Goal: Transaction & Acquisition: Purchase product/service

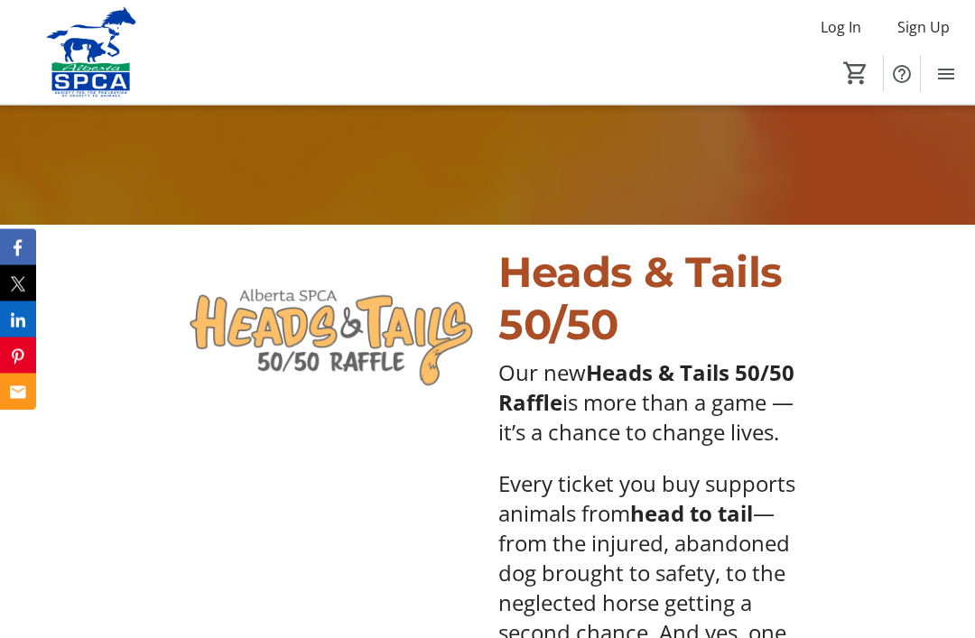
scroll to position [509, 0]
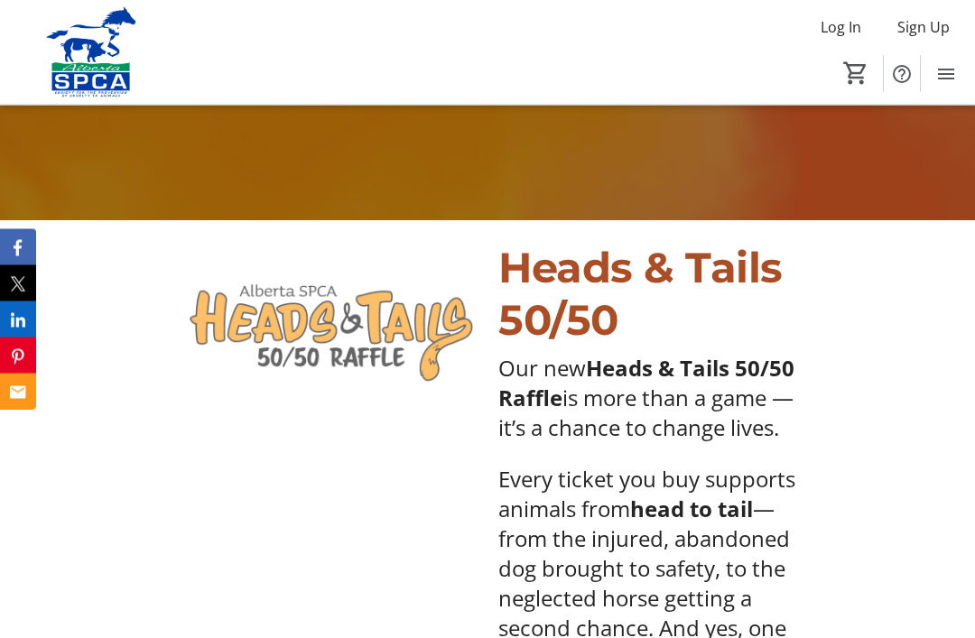
click at [812, 317] on div "Heads & Tails 50/50" at bounding box center [649, 295] width 325 height 104
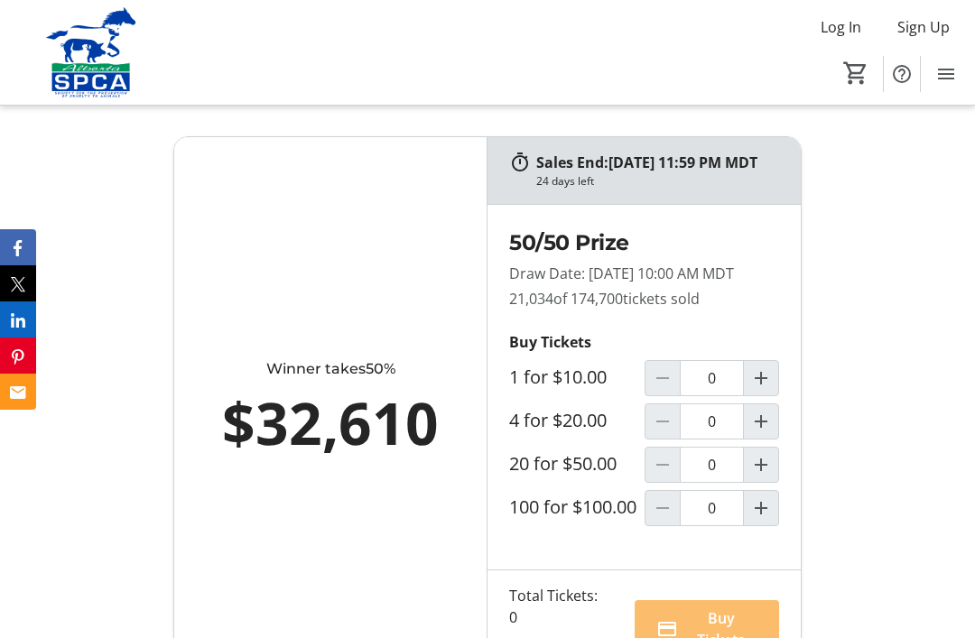
scroll to position [1144, 0]
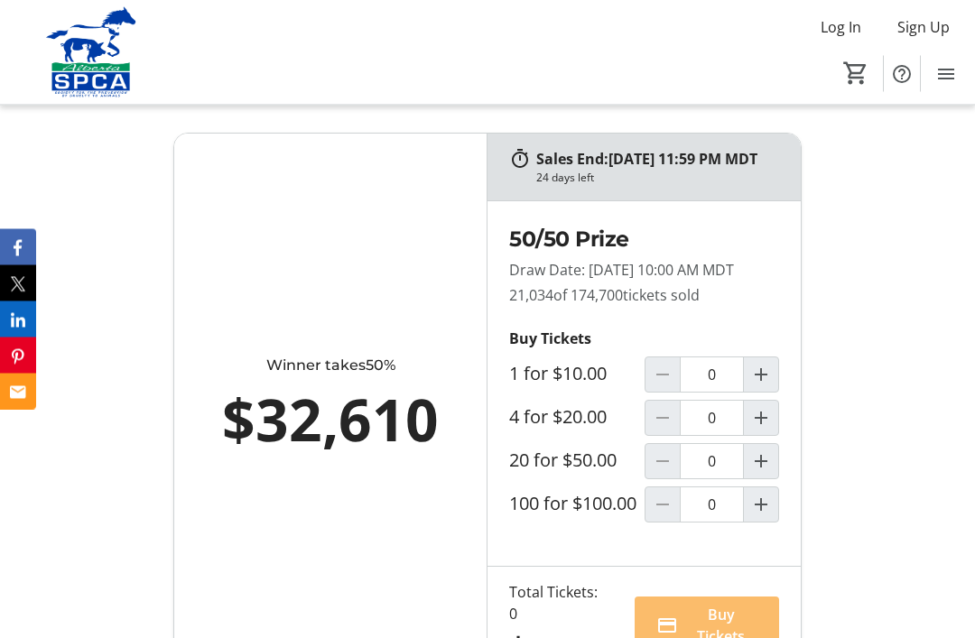
click at [812, 246] on div "Sales End: [DATE] 11:59 PM MDT 24 days left Winner takes 50% $32,610 50/50 Priz…" at bounding box center [487, 410] width 975 height 596
click at [812, 246] on div "Sales End: [DATE] 11:59 PM MDT 24 days left Winner takes 50% $32,610 50/50 Priz…" at bounding box center [487, 410] width 650 height 552
click at [807, 255] on div "Sales End: [DATE] 11:59 PM MDT 24 days left Winner takes 50% $32,610 50/50 Priz…" at bounding box center [487, 410] width 650 height 552
click at [805, 262] on div "Sales End: [DATE] 11:59 PM MDT 24 days left Winner takes 50% $32,610 50/50 Priz…" at bounding box center [487, 410] width 650 height 552
click at [803, 264] on div "Sales End: [DATE] 11:59 PM MDT 24 days left Winner takes 50% $32,610 50/50 Priz…" at bounding box center [487, 410] width 650 height 552
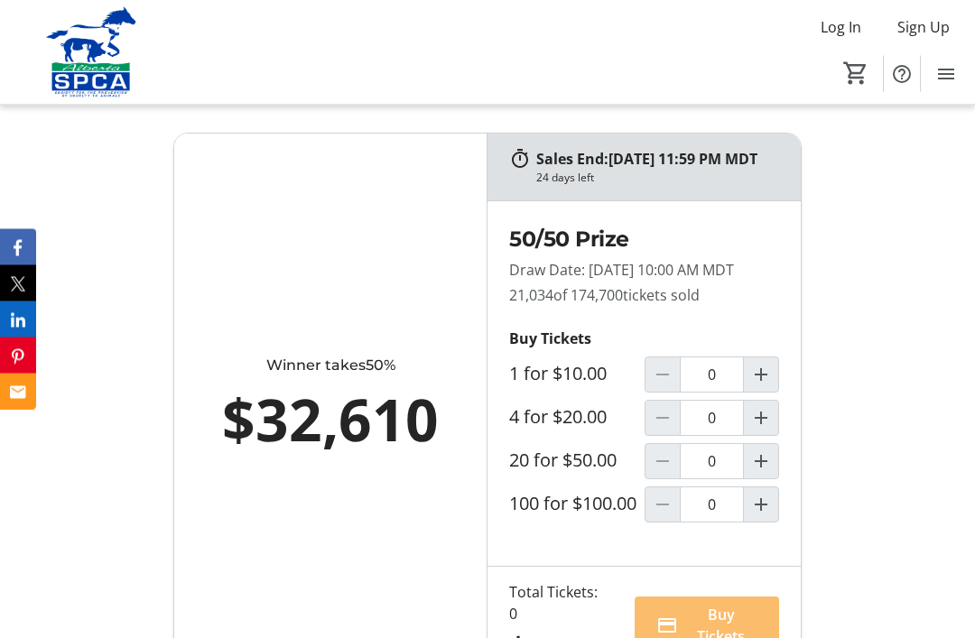
click at [803, 261] on div "Sales End: [DATE] 11:59 PM MDT 24 days left Winner takes 50% $32,610 50/50 Priz…" at bounding box center [487, 410] width 650 height 552
click at [803, 252] on div "Sales End: [DATE] 11:59 PM MDT 24 days left Winner takes 50% $32,610 50/50 Priz…" at bounding box center [487, 410] width 650 height 552
click at [802, 258] on div "Sales End: [DATE] 11:59 PM MDT 24 days left Winner takes 50% $32,610 50/50 Priz…" at bounding box center [487, 410] width 650 height 552
click at [803, 264] on div "Sales End: [DATE] 11:59 PM MDT 24 days left Winner takes 50% $32,610 50/50 Priz…" at bounding box center [487, 410] width 650 height 552
click at [801, 263] on div "Sales End: [DATE] 11:59 PM MDT 24 days left Winner takes 50% $32,610 50/50 Priz…" at bounding box center [487, 410] width 628 height 552
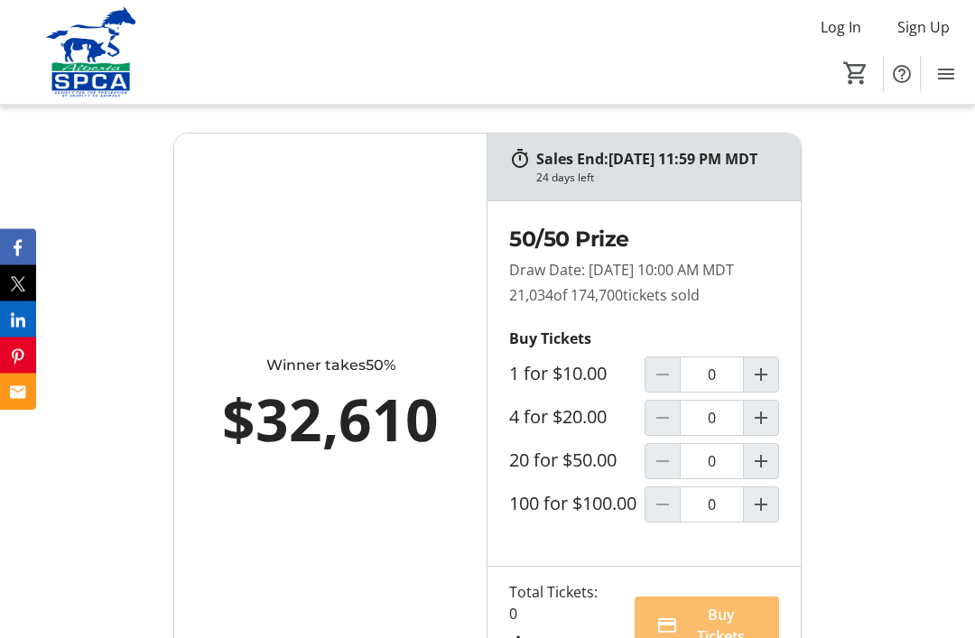
click at [800, 201] on div "Sales End: [DATE] 11:59 PM MDT 24 days left" at bounding box center [643, 168] width 313 height 67
click at [799, 201] on div "Sales End: [DATE] 11:59 PM MDT 24 days left" at bounding box center [643, 168] width 313 height 67
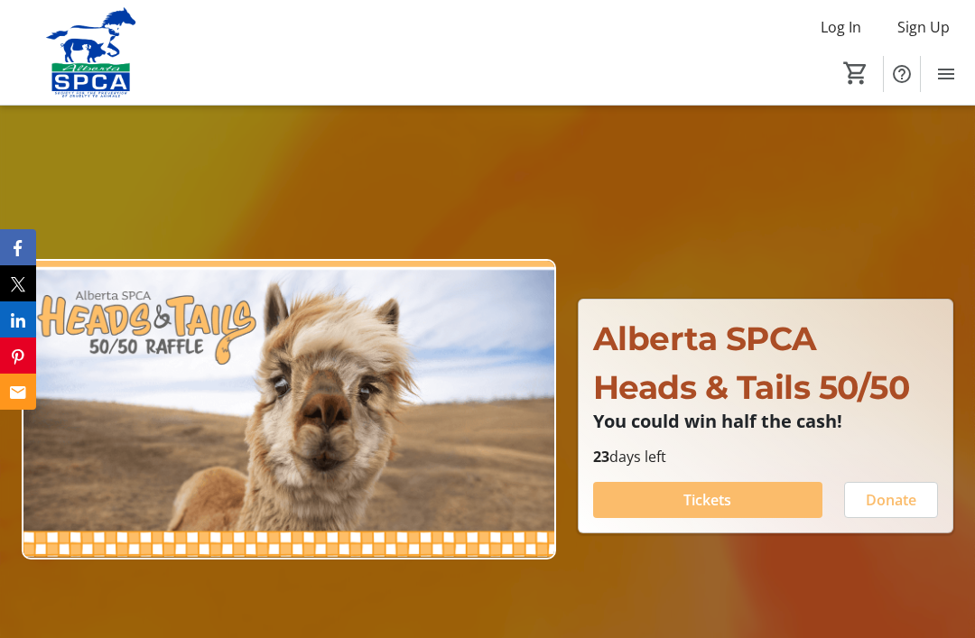
scroll to position [0, 0]
